Goal: Task Accomplishment & Management: Manage account settings

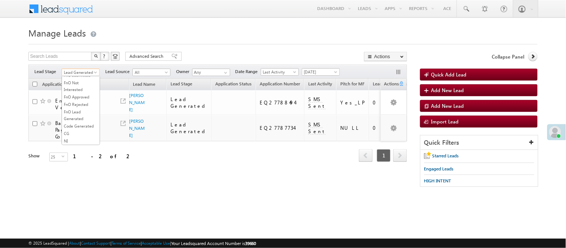
scroll to position [185, 0]
click at [79, 123] on link "Code Generated" at bounding box center [81, 126] width 38 height 7
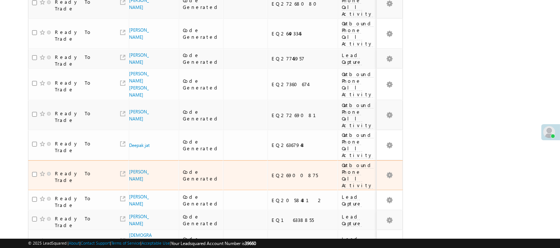
scroll to position [605, 0]
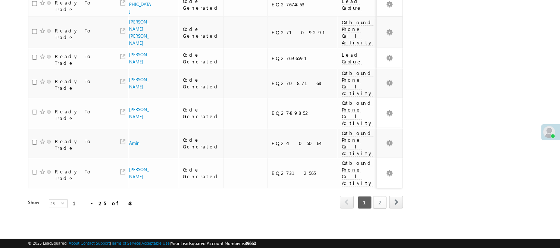
click at [378, 196] on link "2" at bounding box center [379, 202] width 13 height 13
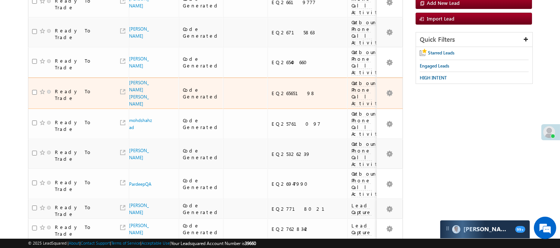
scroll to position [0, 0]
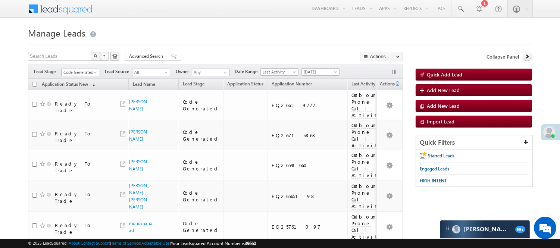
click at [79, 71] on span "Code Generated" at bounding box center [79, 72] width 35 height 7
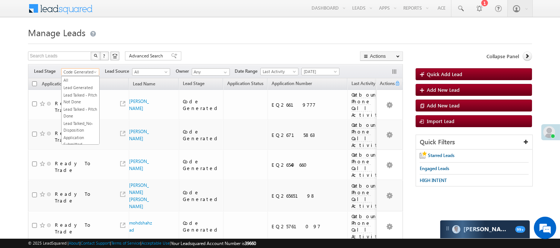
scroll to position [41, 0]
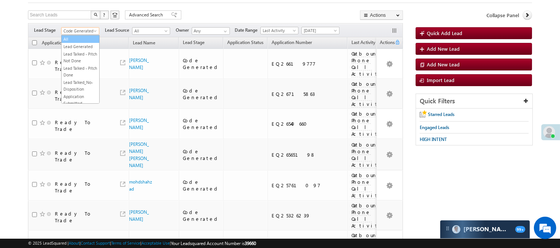
click at [82, 40] on link "All" at bounding box center [81, 39] width 38 height 7
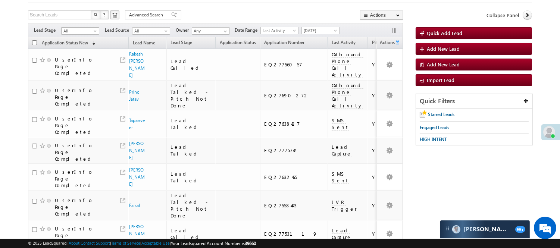
click at [83, 32] on span "All" at bounding box center [79, 31] width 35 height 7
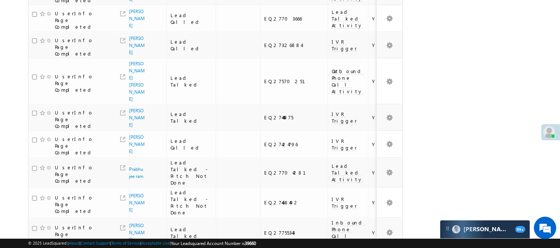
scroll to position [0, 0]
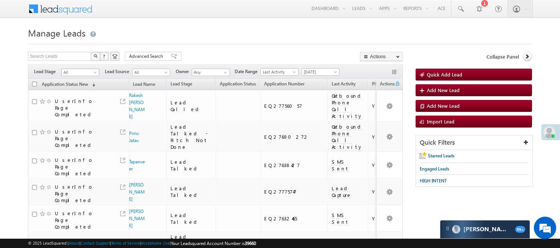
click at [68, 70] on span "All" at bounding box center [79, 72] width 35 height 7
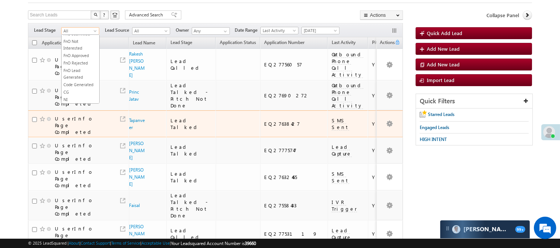
scroll to position [83, 0]
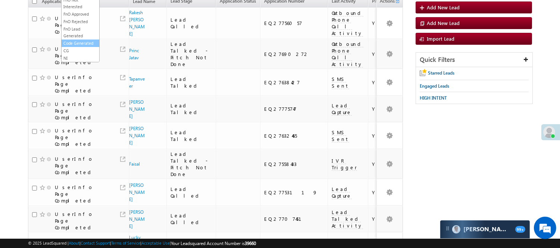
click at [73, 42] on link "Code Generated" at bounding box center [81, 43] width 38 height 7
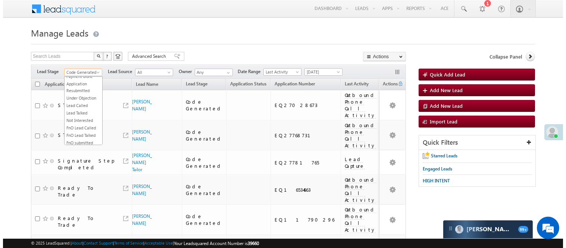
scroll to position [0, 0]
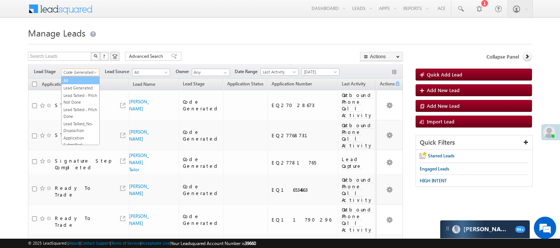
click at [75, 84] on link "All" at bounding box center [81, 80] width 38 height 7
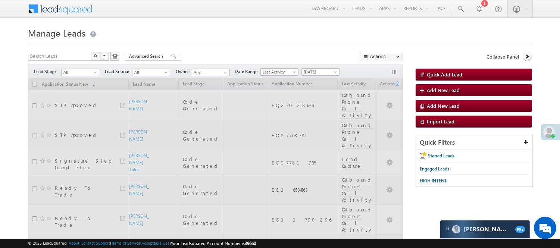
click at [79, 69] on link "All" at bounding box center [80, 72] width 38 height 7
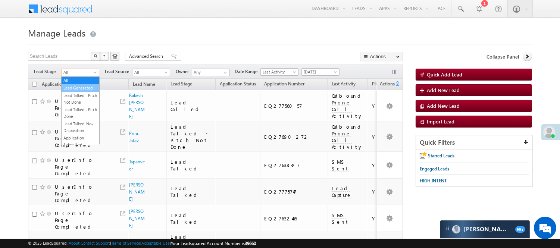
click at [78, 91] on link "Lead Generated" at bounding box center [81, 88] width 38 height 7
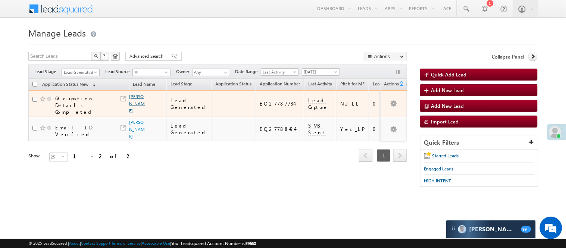
click at [137, 103] on span "[PERSON_NAME]" at bounding box center [137, 103] width 16 height 21
click at [137, 101] on link "[PERSON_NAME]" at bounding box center [137, 104] width 16 height 20
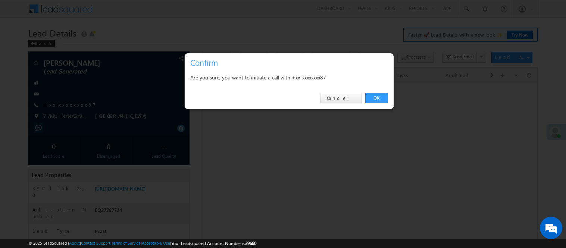
click at [382, 96] on link "OK" at bounding box center [376, 98] width 23 height 10
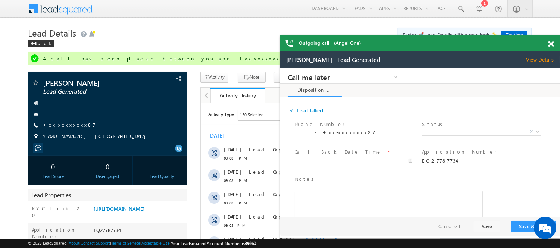
drag, startPoint x: 549, startPoint y: 44, endPoint x: 132, endPoint y: 13, distance: 417.9
click at [549, 44] on span at bounding box center [551, 44] width 6 height 6
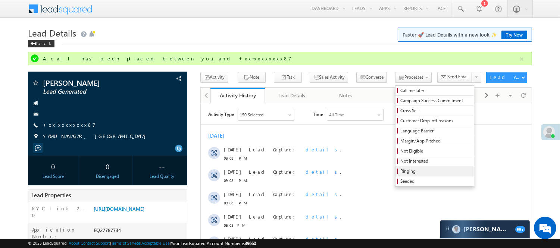
click at [400, 170] on span "Ringing" at bounding box center [435, 171] width 71 height 7
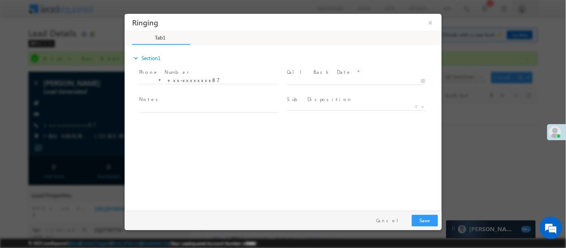
drag, startPoint x: 322, startPoint y: 76, endPoint x: 327, endPoint y: 88, distance: 12.8
click at [323, 76] on div at bounding box center [359, 80] width 145 height 9
click at [327, 88] on span at bounding box center [356, 88] width 138 height 8
click at [332, 84] on body "Ringing ×" at bounding box center [282, 110] width 317 height 194
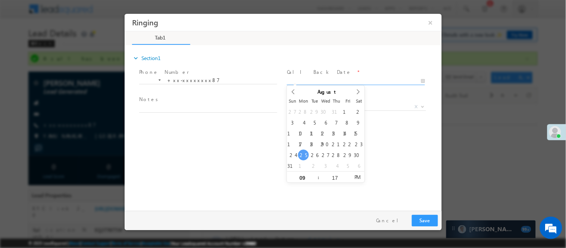
click at [332, 95] on input "2025" at bounding box center [325, 98] width 47 height 6
type input "08/25/25 9:17 PM"
click at [332, 95] on input "2025" at bounding box center [325, 98] width 47 height 6
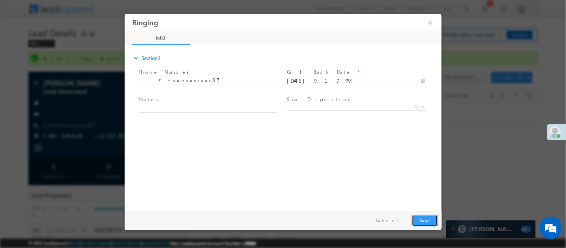
click at [425, 222] on button "Save" at bounding box center [425, 221] width 26 height 12
